Goal: Information Seeking & Learning: Check status

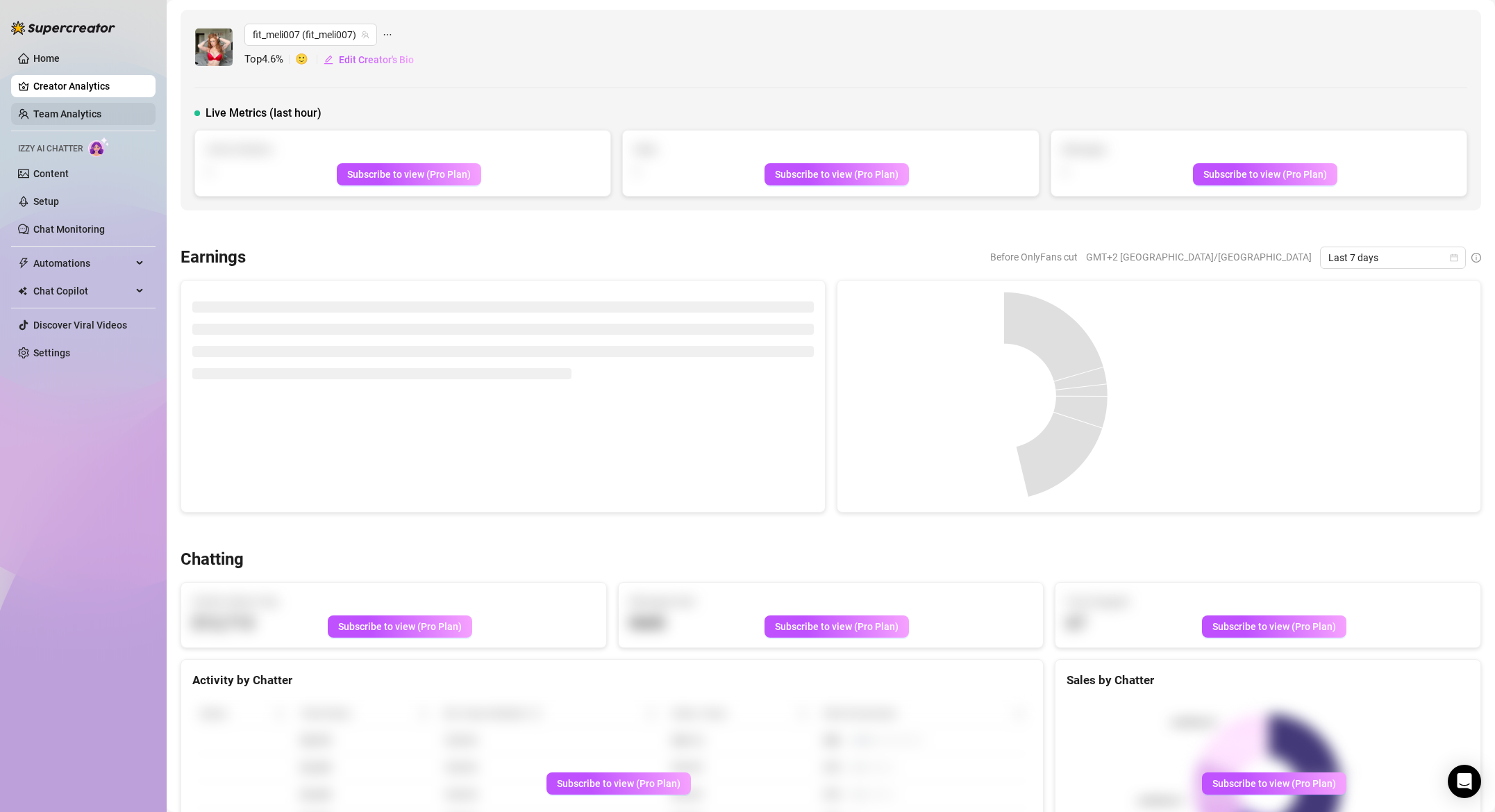
click at [79, 115] on link "Team Analytics" at bounding box center [67, 114] width 68 height 11
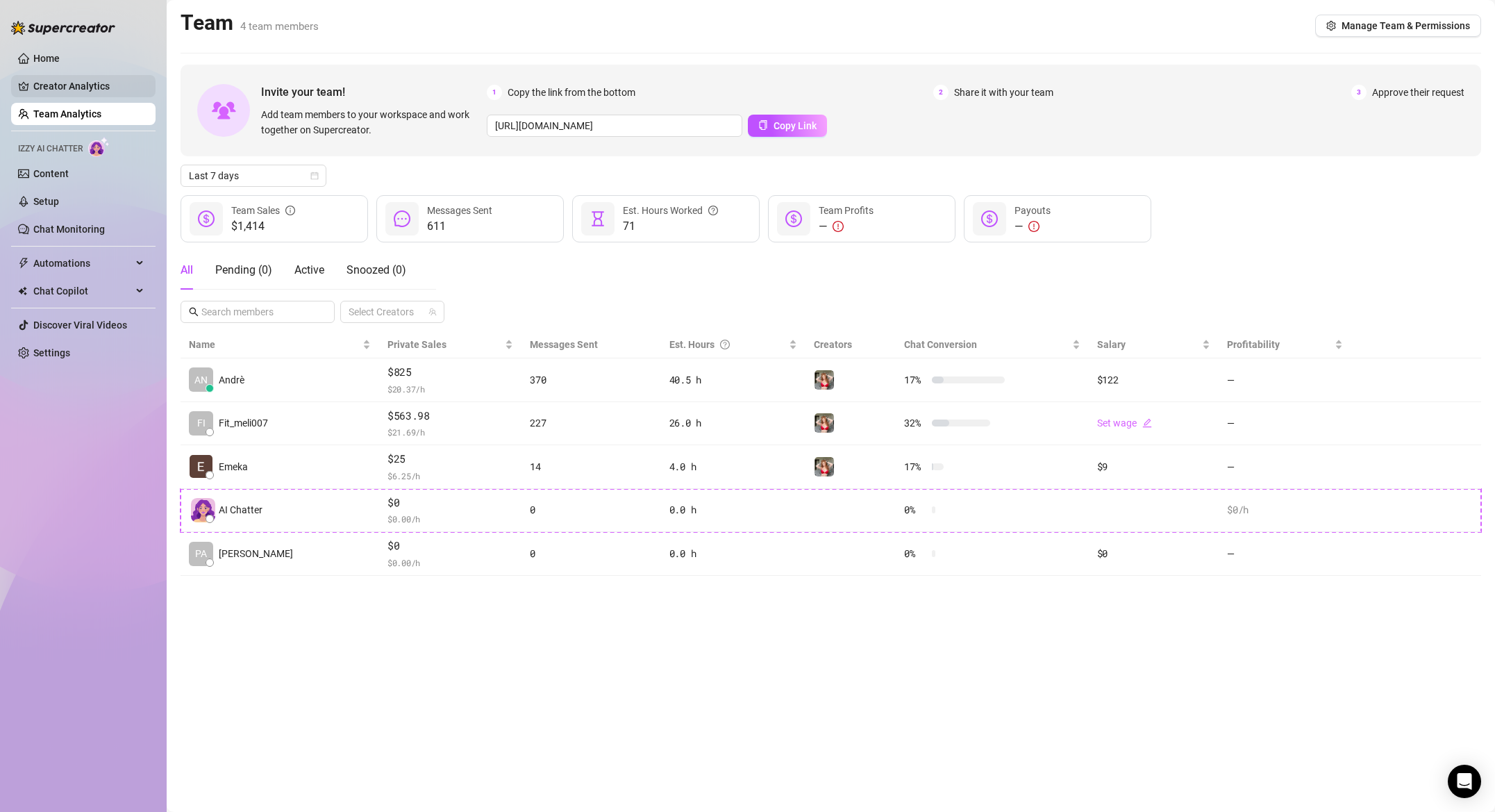
click at [95, 83] on link "Creator Analytics" at bounding box center [88, 86] width 111 height 22
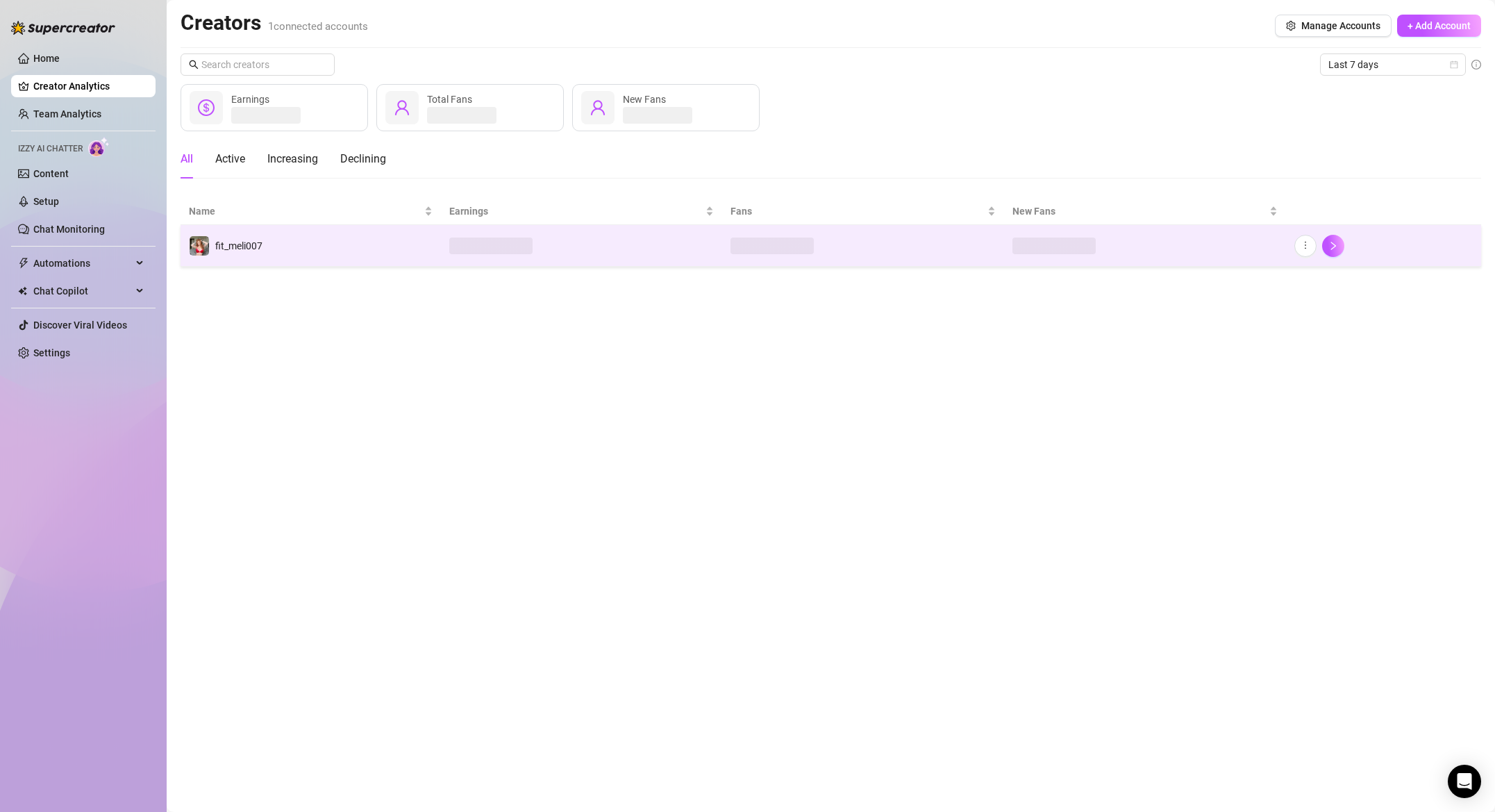
click at [312, 257] on td "fit_meli007" at bounding box center [310, 245] width 260 height 42
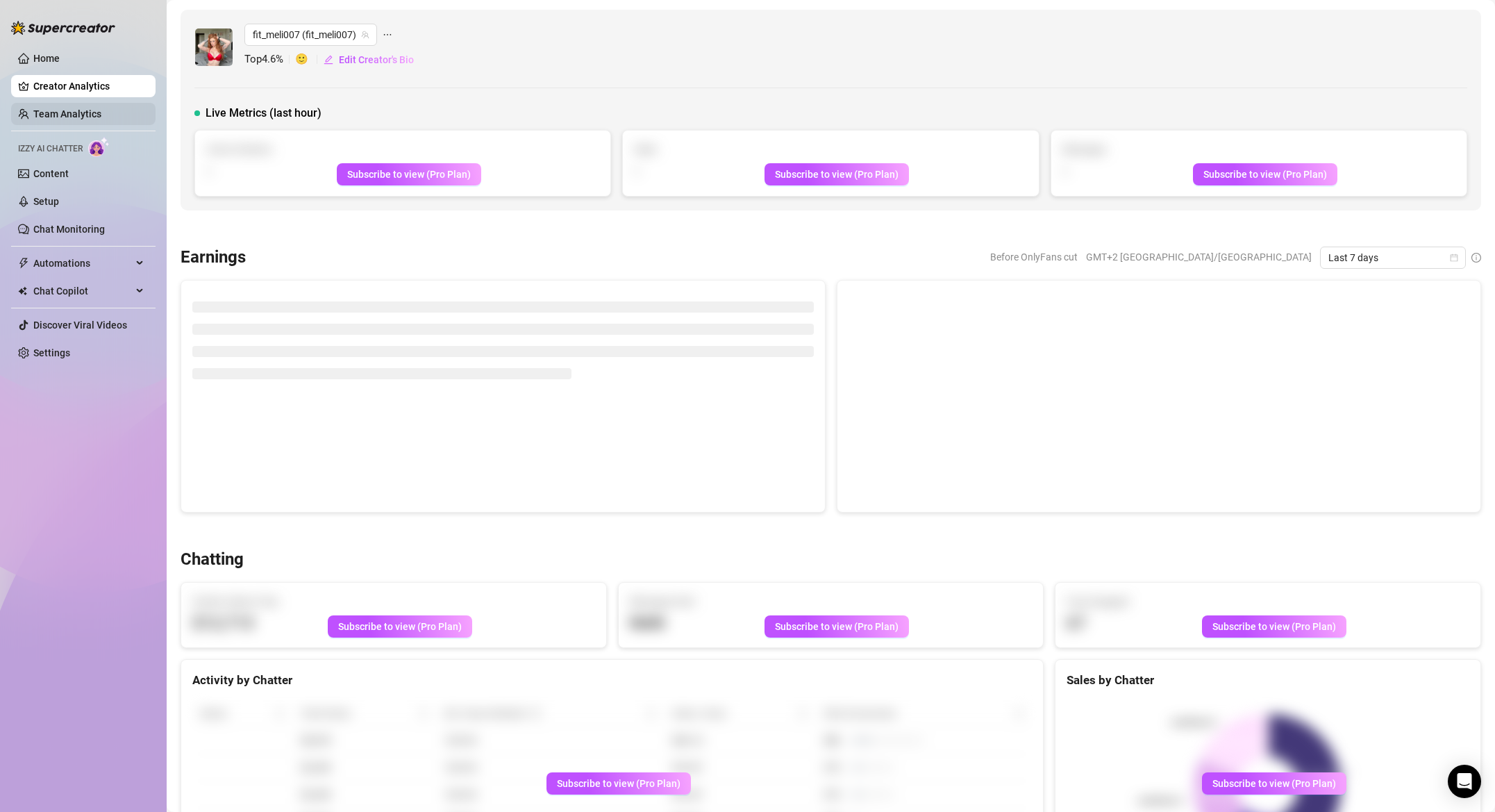
click at [42, 116] on link "Team Analytics" at bounding box center [67, 114] width 68 height 11
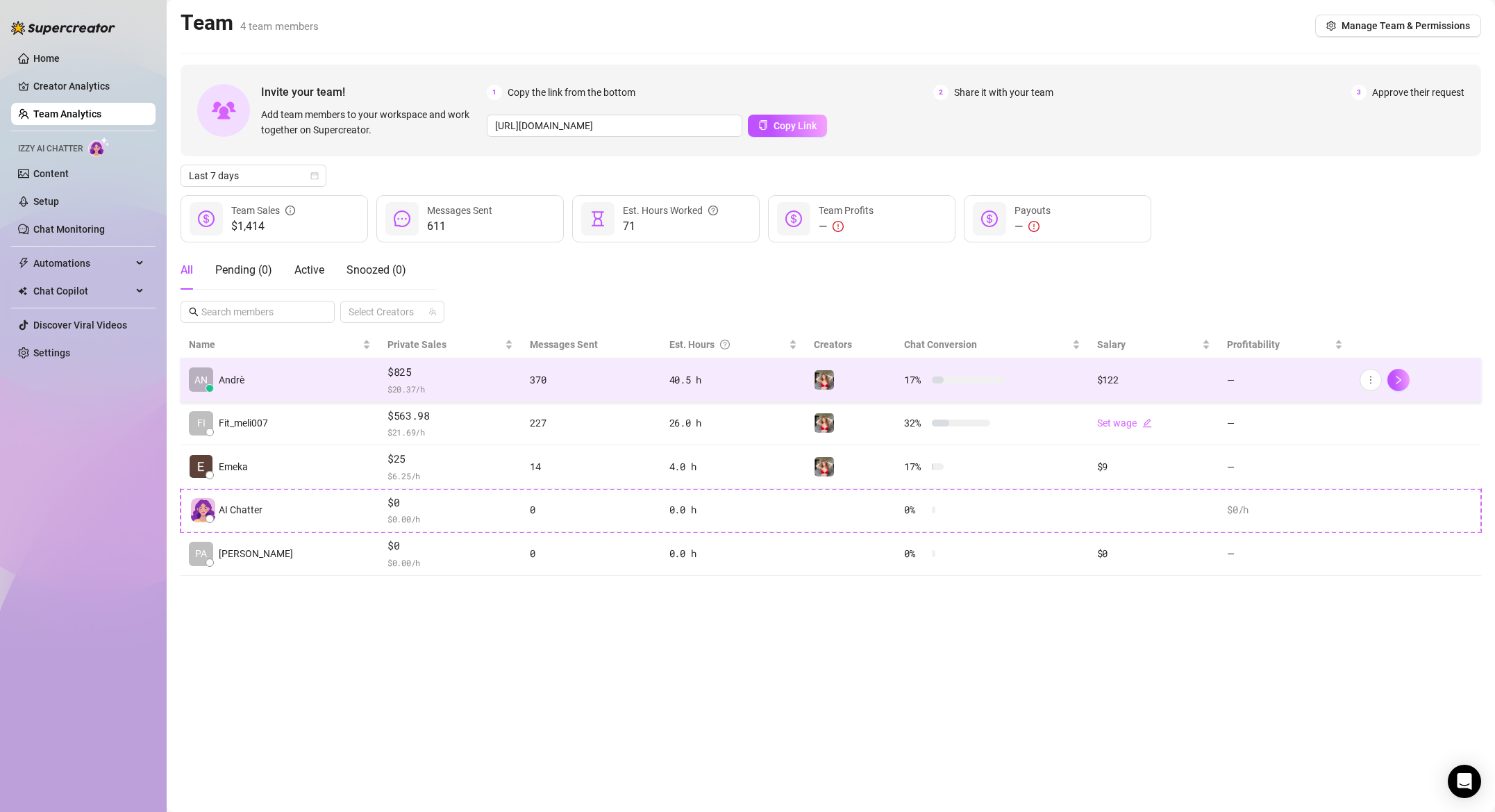
click at [401, 373] on span "$825" at bounding box center [450, 371] width 126 height 17
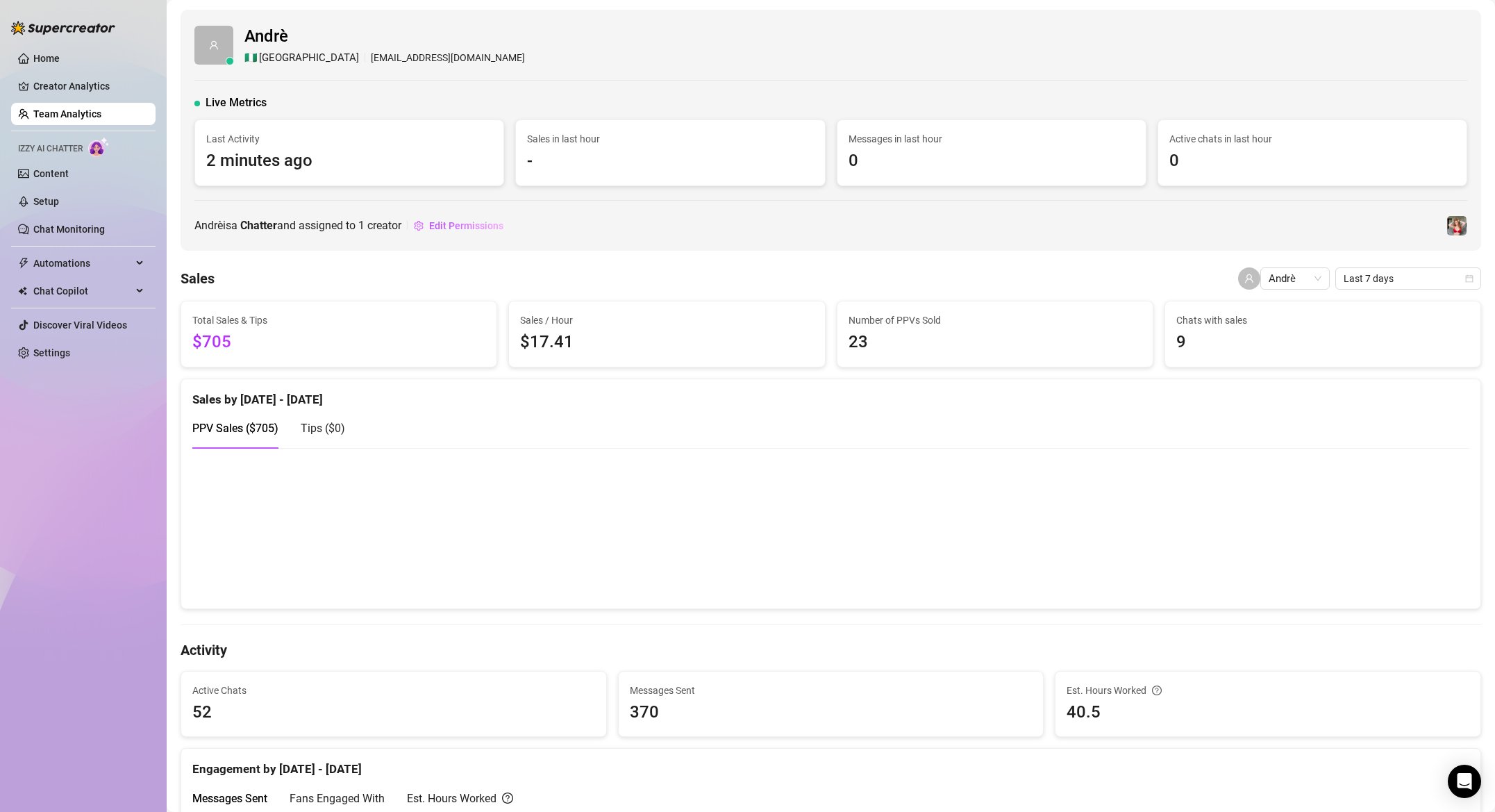
scroll to position [1, 0]
